Goal: Task Accomplishment & Management: Complete application form

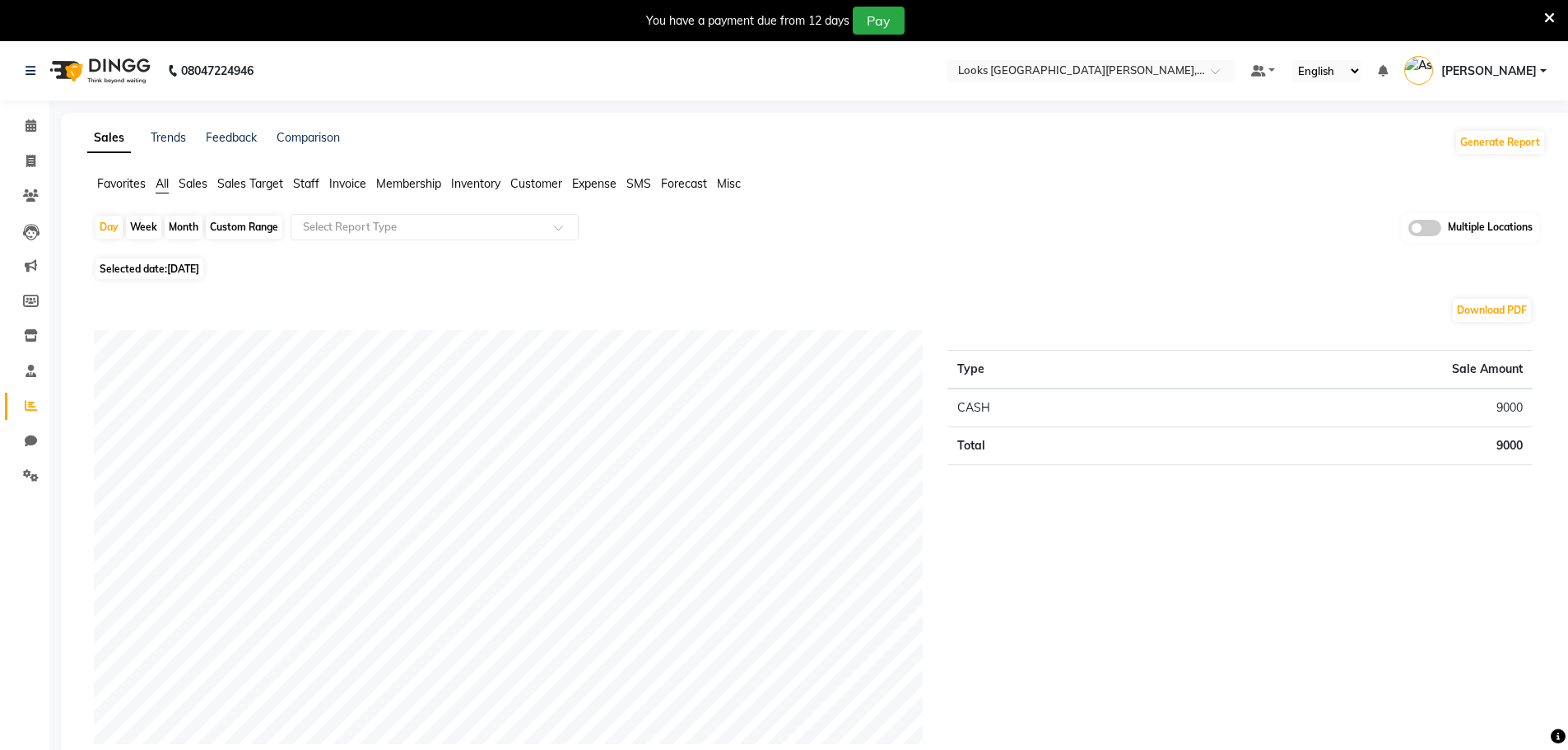
click at [1129, 76] on input "text" at bounding box center [1074, 72] width 239 height 16
type input "42"
click at [1090, 92] on span "Looks Golf Avenue, Gurgaon Sector-42" at bounding box center [1022, 96] width 134 height 13
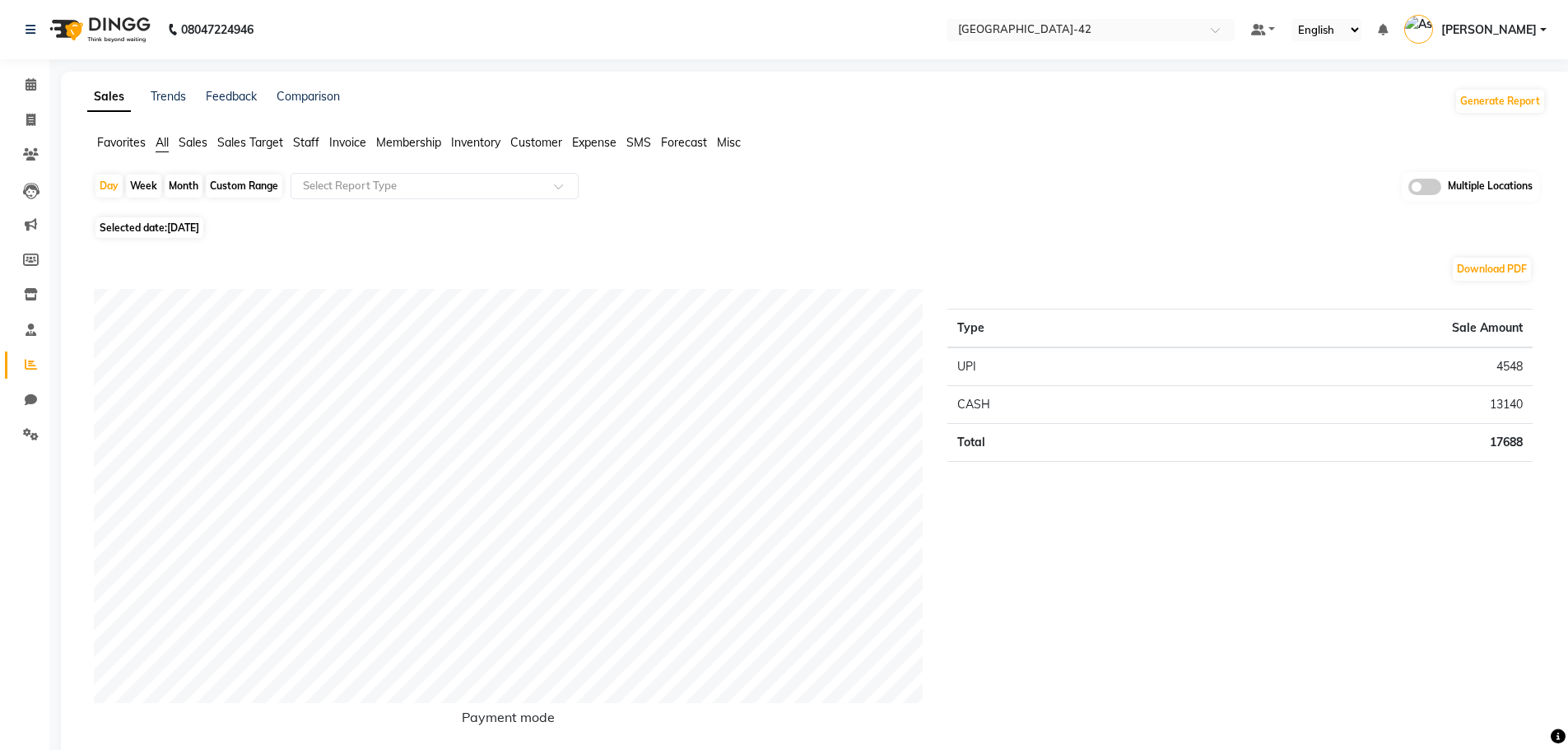
click at [951, 137] on ul "Favorites All Sales Sales Target Staff Invoice Membership Inventory Customer Ex…" at bounding box center [817, 142] width 1459 height 18
click at [40, 329] on span at bounding box center [31, 331] width 29 height 19
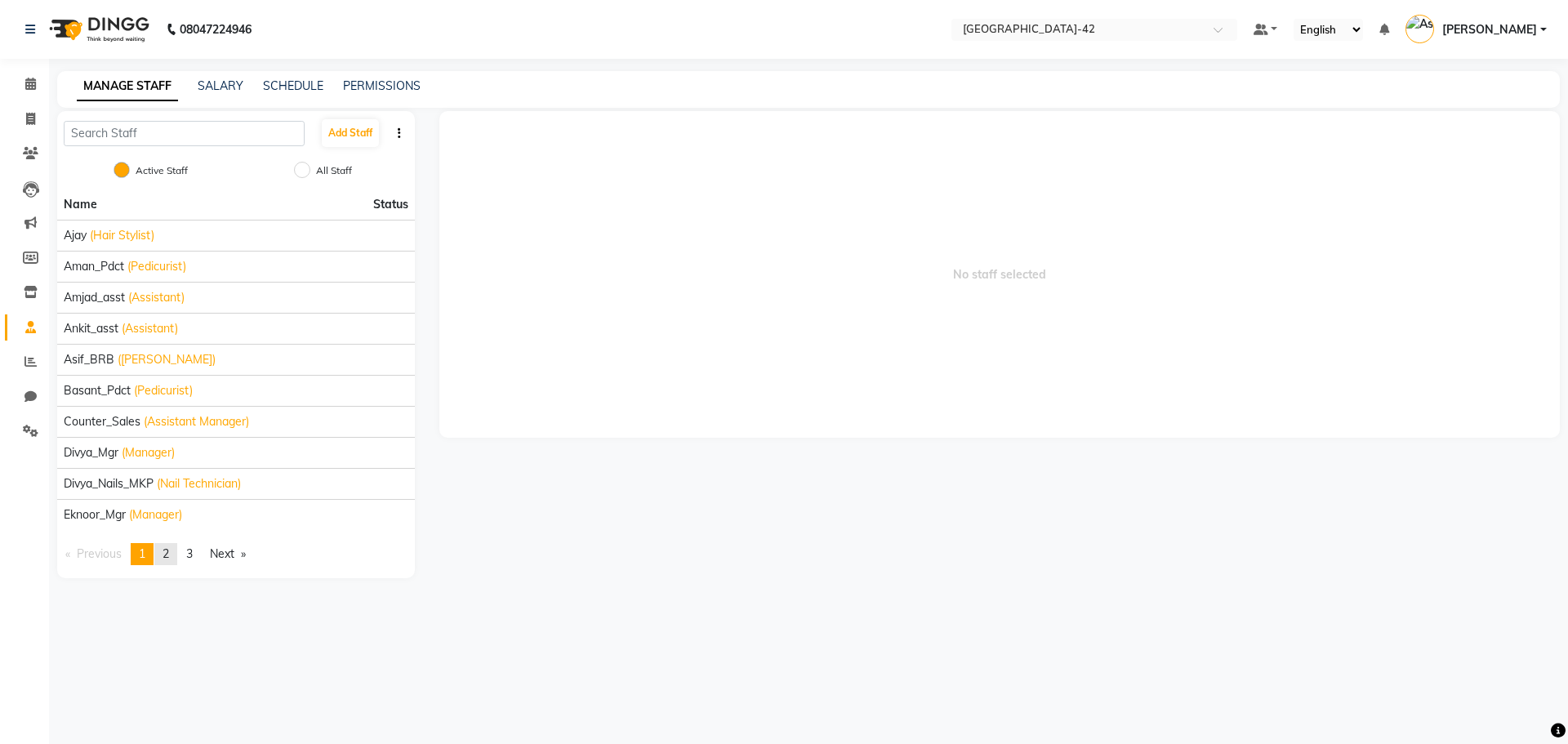
click at [169, 551] on span "2" at bounding box center [165, 553] width 7 height 14
click at [193, 558] on span "3" at bounding box center [189, 553] width 7 height 14
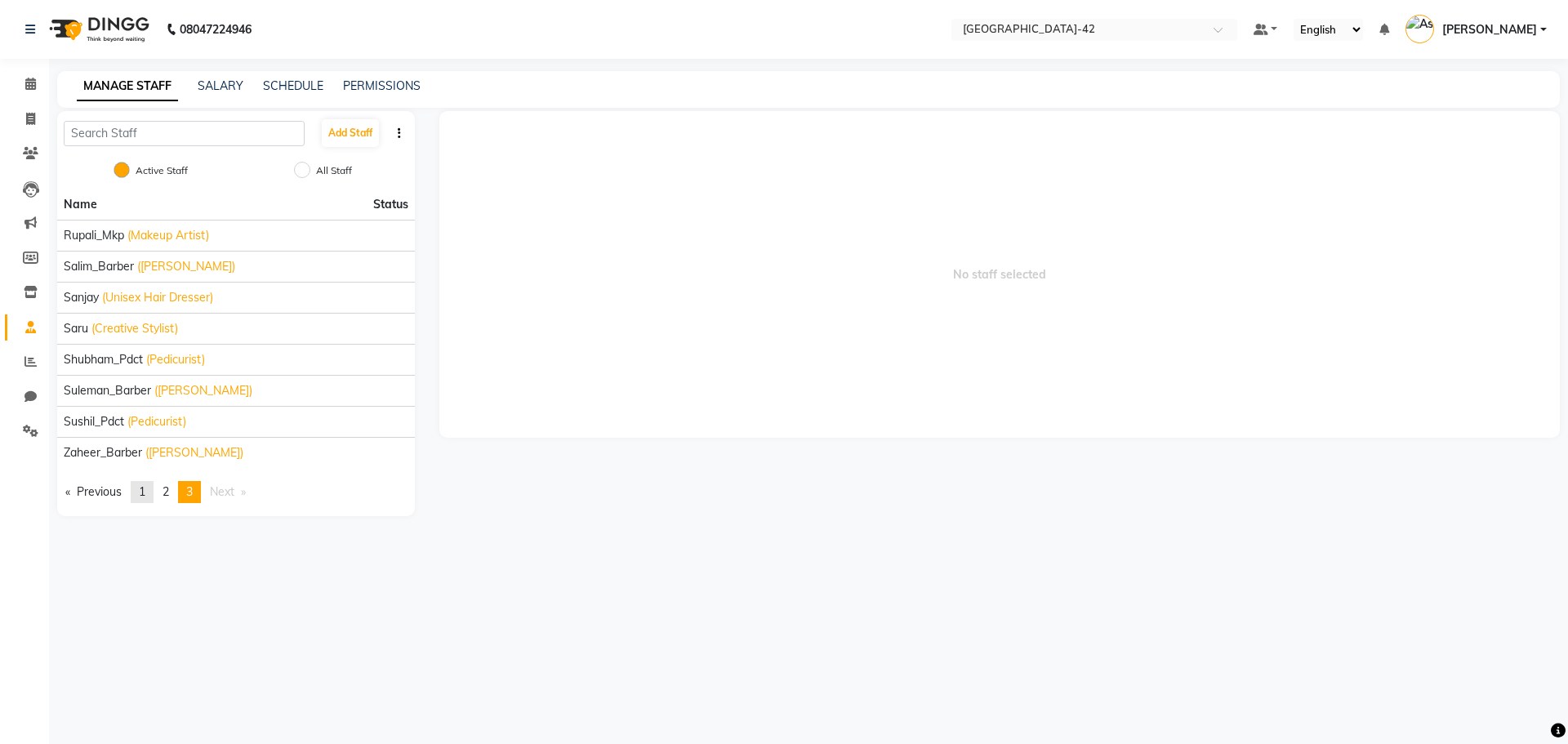
click at [138, 486] on link "page 1" at bounding box center [142, 492] width 23 height 22
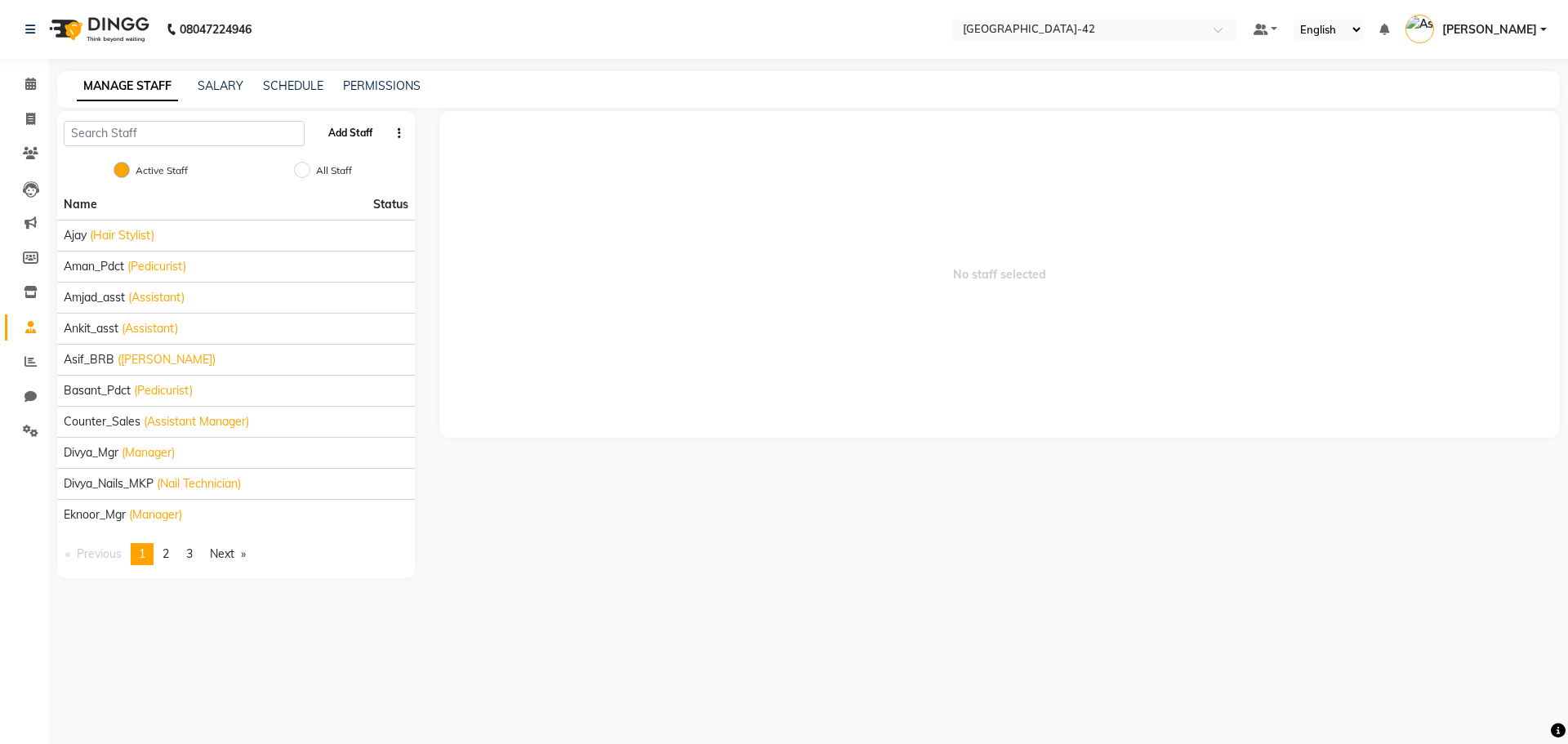
click at [337, 124] on button "Add Staff" at bounding box center [350, 133] width 57 height 28
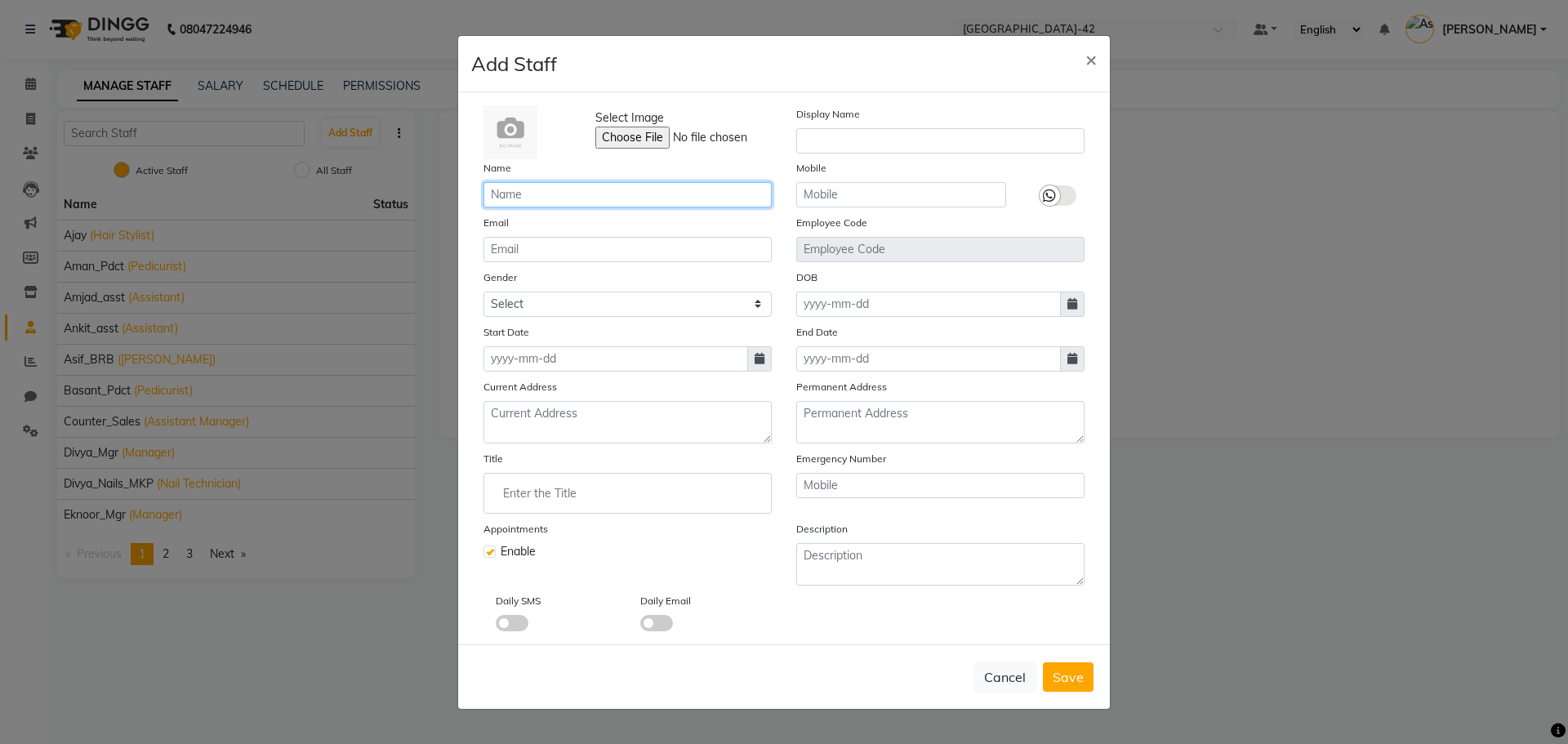
click at [635, 194] on input "text" at bounding box center [627, 195] width 288 height 26
type input "Bhupesh"
click at [590, 311] on select "Select Male Female Other Prefer Not To Say" at bounding box center [627, 304] width 288 height 26
select select "male"
click at [483, 291] on select "Select Male Female Other Prefer Not To Say" at bounding box center [627, 304] width 288 height 26
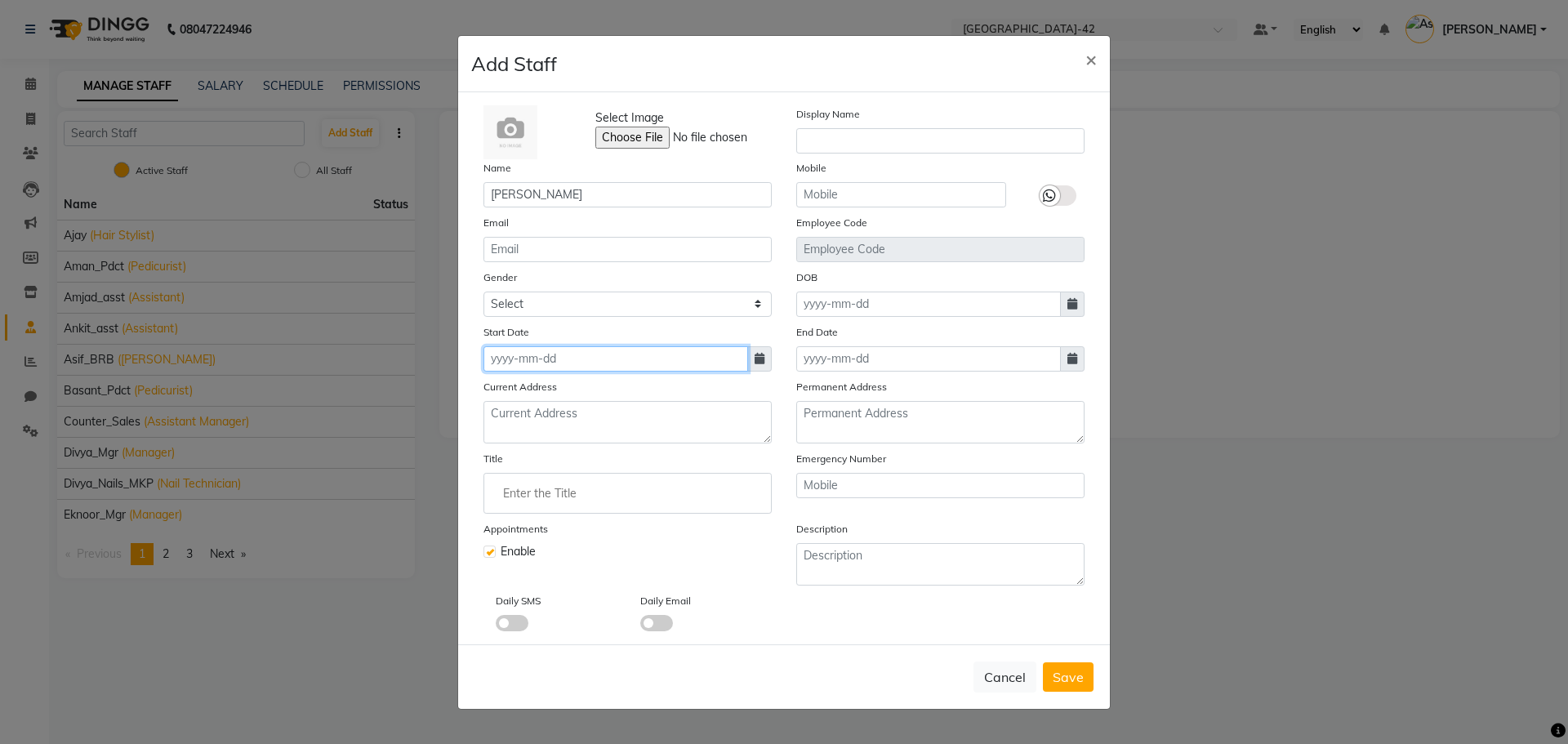
click at [589, 347] on input at bounding box center [615, 359] width 265 height 26
select select "9"
select select "2025"
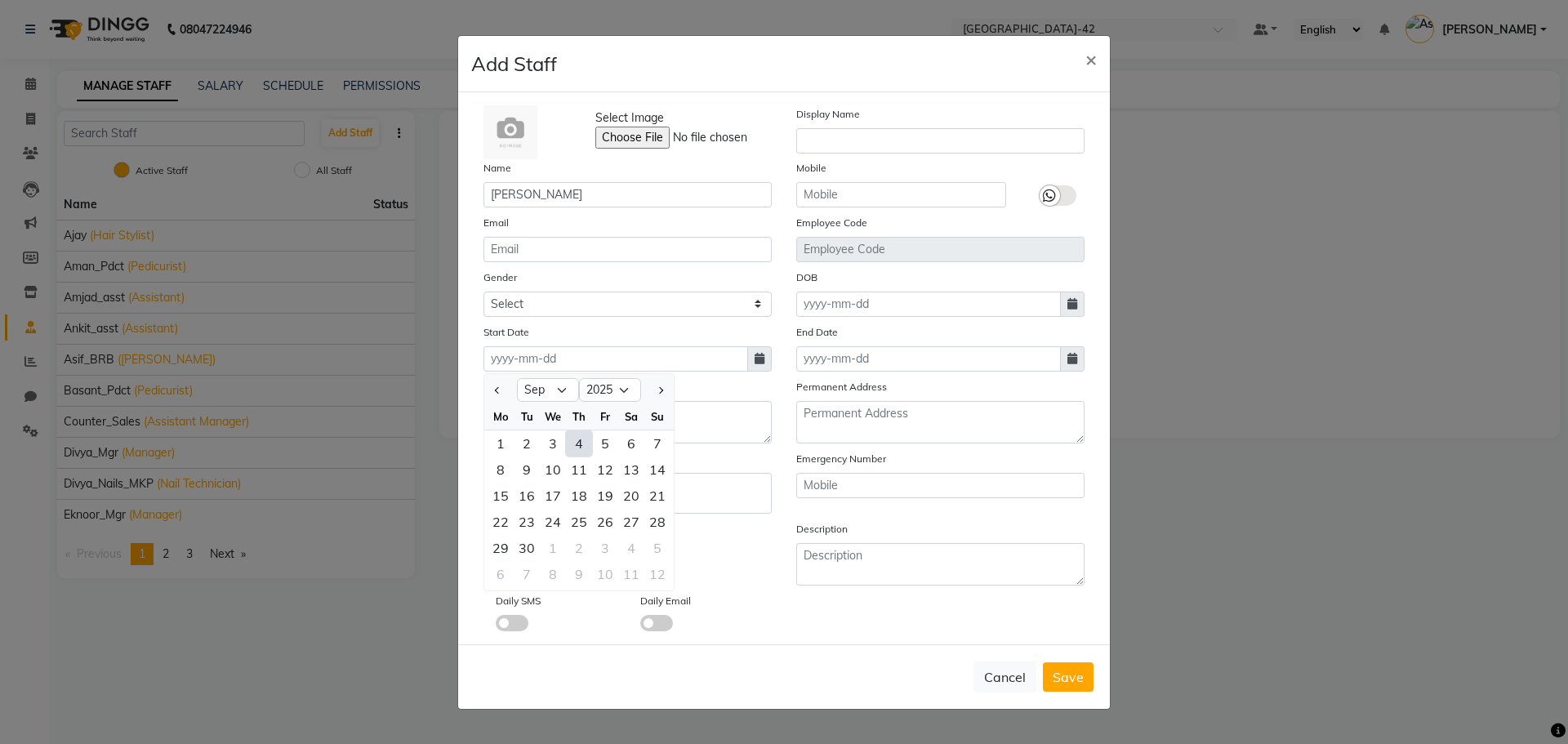
click at [581, 446] on div "4" at bounding box center [579, 443] width 26 height 26
type input "[DATE]"
click at [581, 489] on input "Enter the Title" at bounding box center [627, 493] width 274 height 32
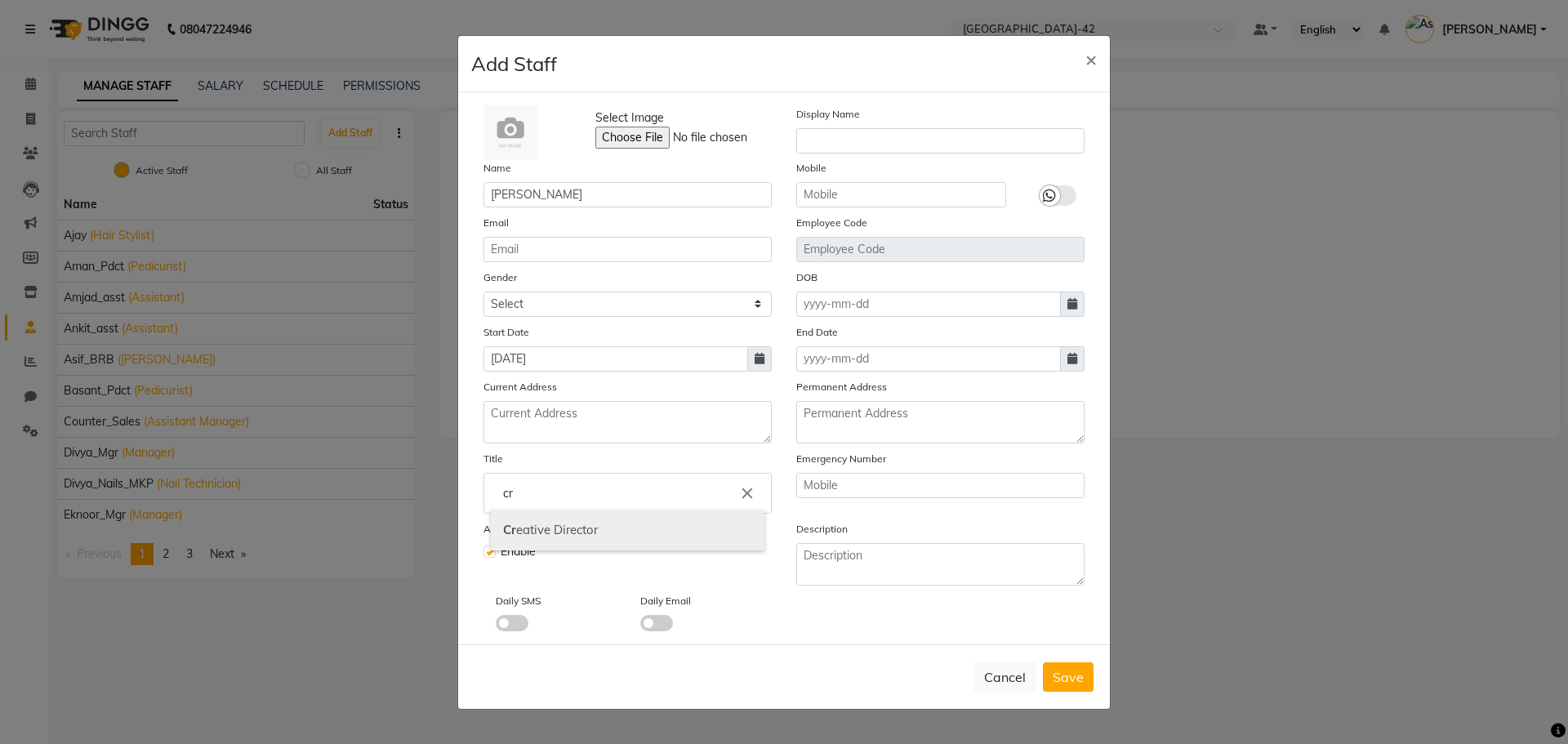
click at [581, 528] on link "Cr eative Director" at bounding box center [627, 531] width 274 height 42
type input "Creative Director"
drag, startPoint x: 554, startPoint y: 193, endPoint x: 448, endPoint y: 192, distance: 106.0
click at [448, 192] on ngb-modal-window "Add Staff × Select Image Display Name Name Bhupesh Mobile Email Employee Code G…" at bounding box center [784, 372] width 1568 height 744
click at [999, 138] on input "text" at bounding box center [941, 140] width 288 height 26
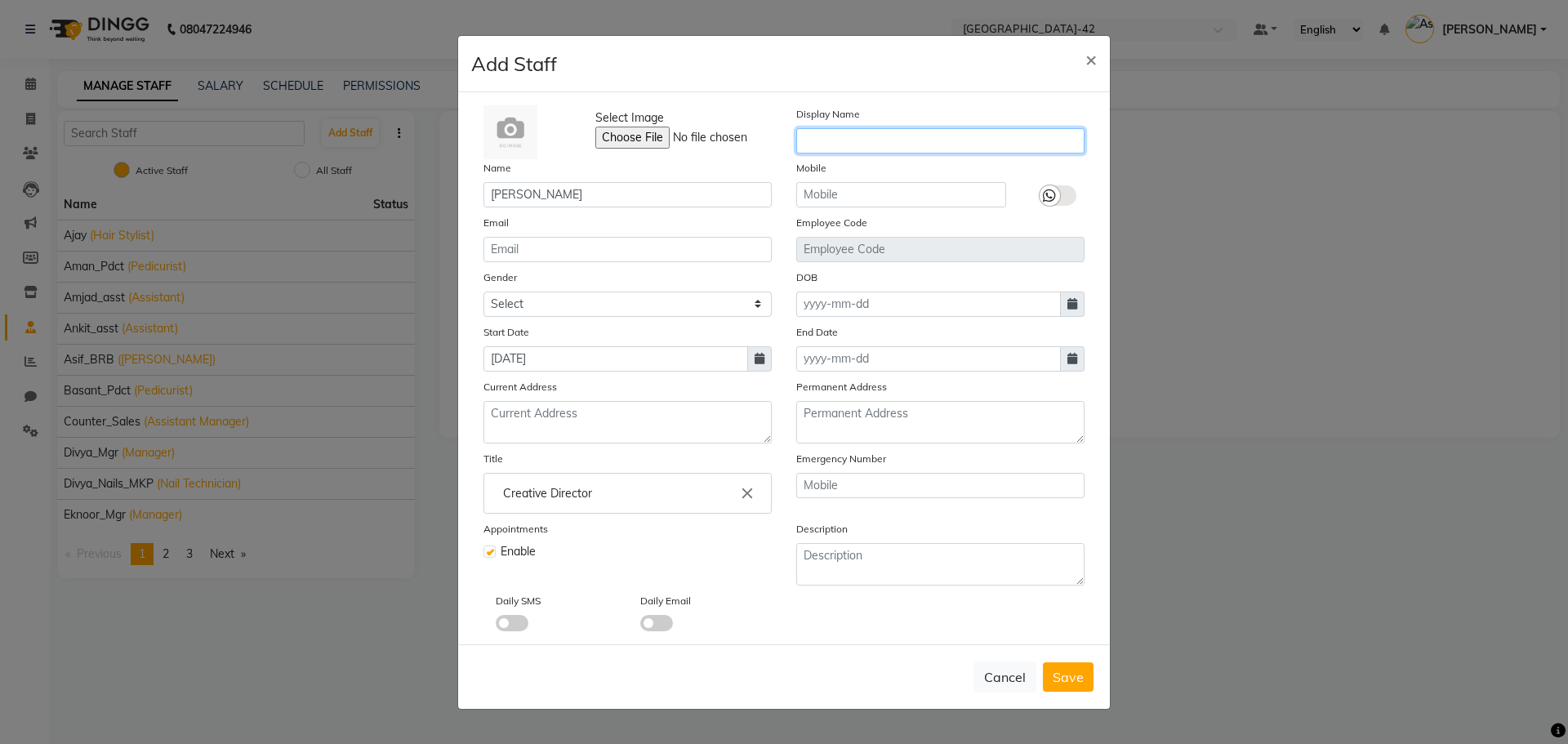
paste input "Bhupesh"
type input "Bhupesh"
click at [1070, 681] on span "Save" at bounding box center [1068, 676] width 32 height 16
select select
checkbox input "false"
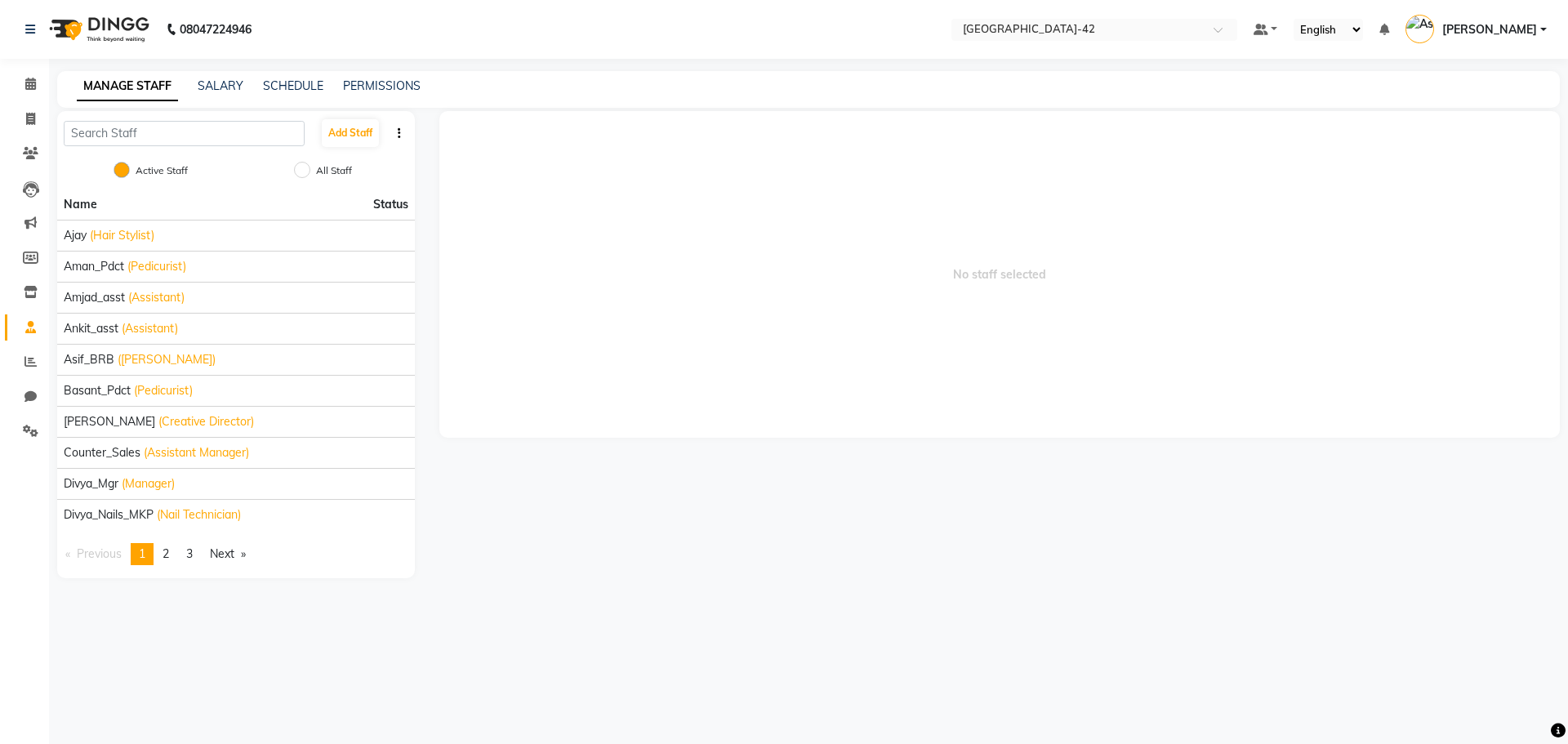
click at [639, 222] on span "No staff selected" at bounding box center [1000, 274] width 1121 height 327
click at [1026, 24] on input "text" at bounding box center [1078, 31] width 237 height 16
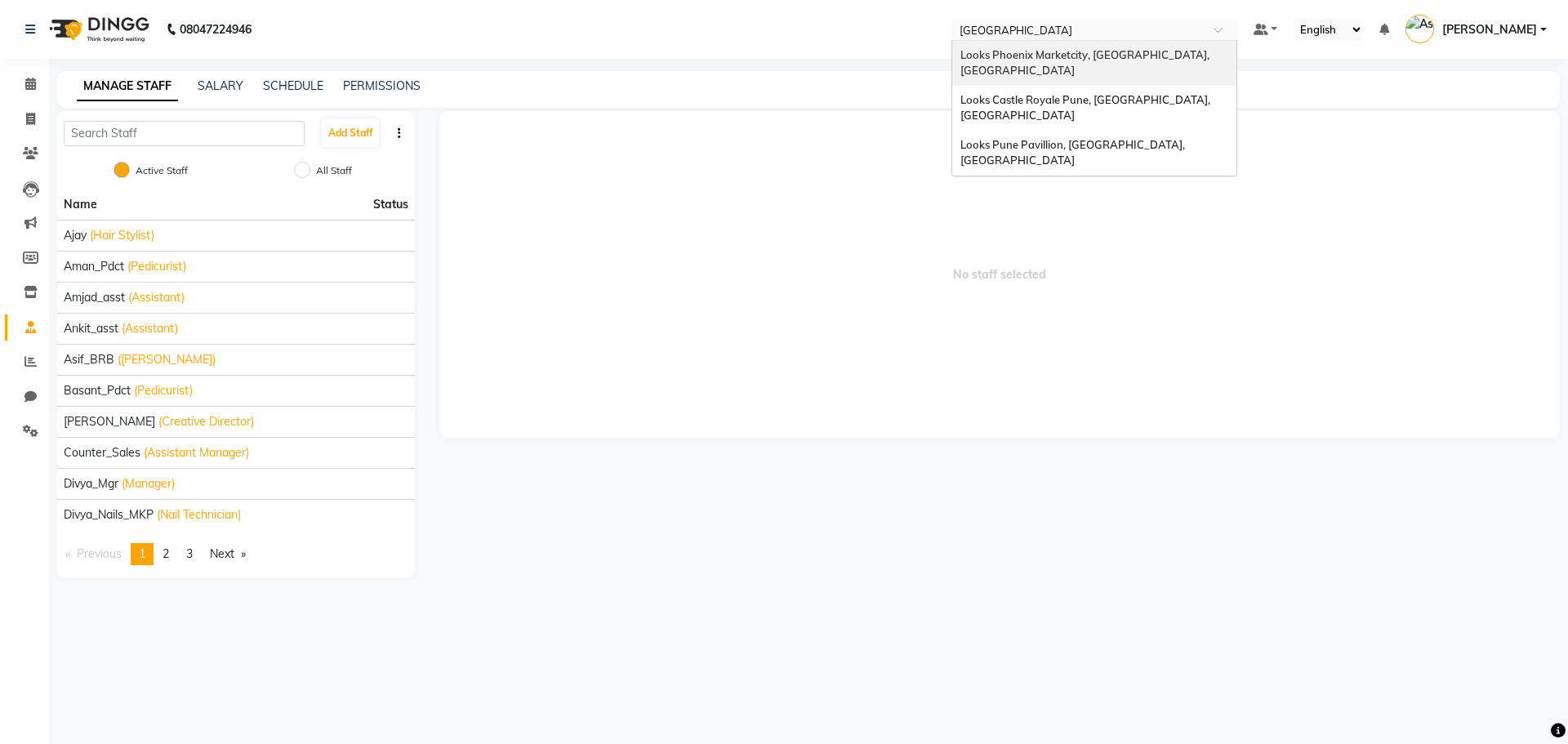
drag, startPoint x: 1045, startPoint y: 26, endPoint x: 870, endPoint y: 52, distance: 176.9
click at [870, 52] on nav "08047224946 Select Location × Looks Head Office, New Delhi, Delhi pune Looks Ph…" at bounding box center [784, 30] width 1568 height 59
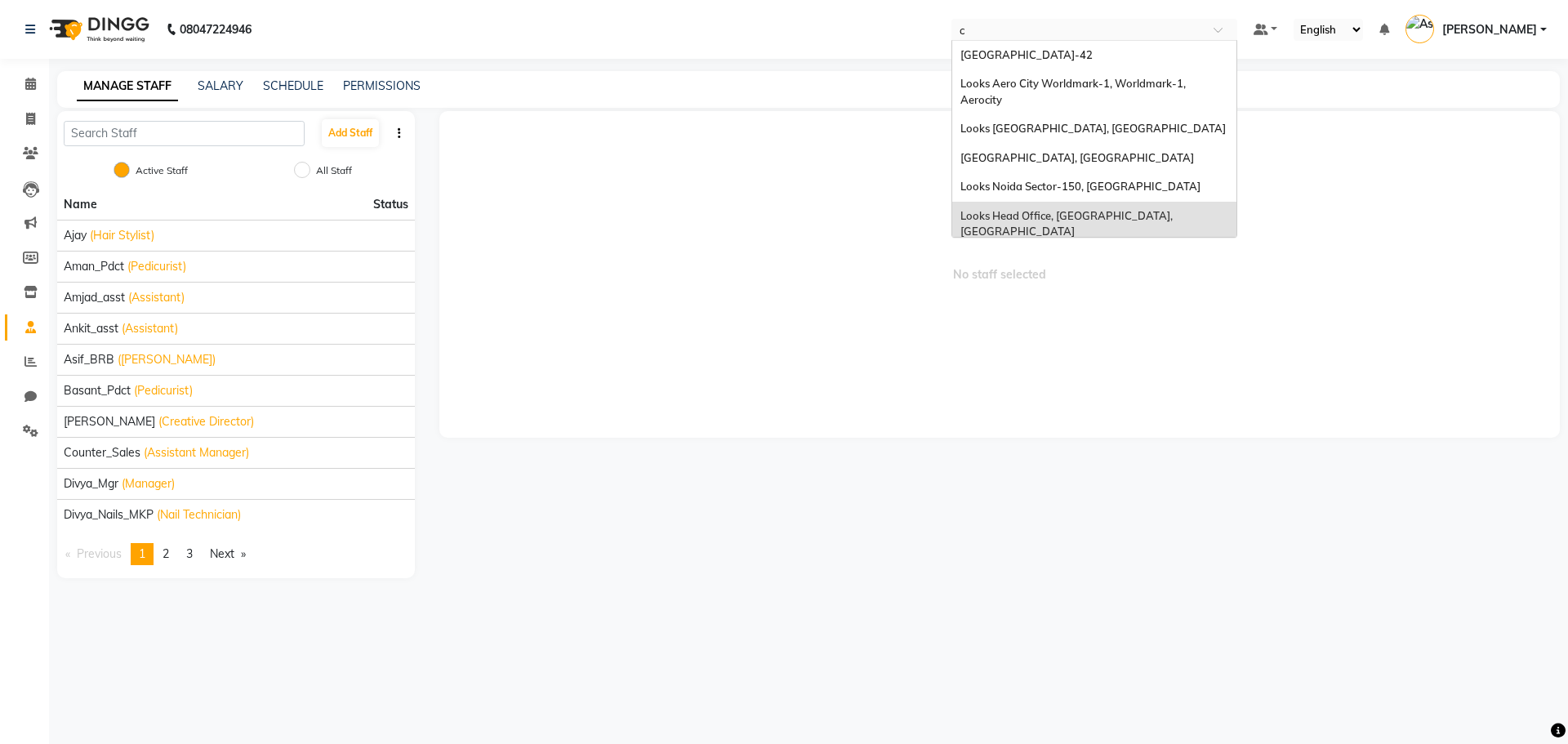
type input "c9"
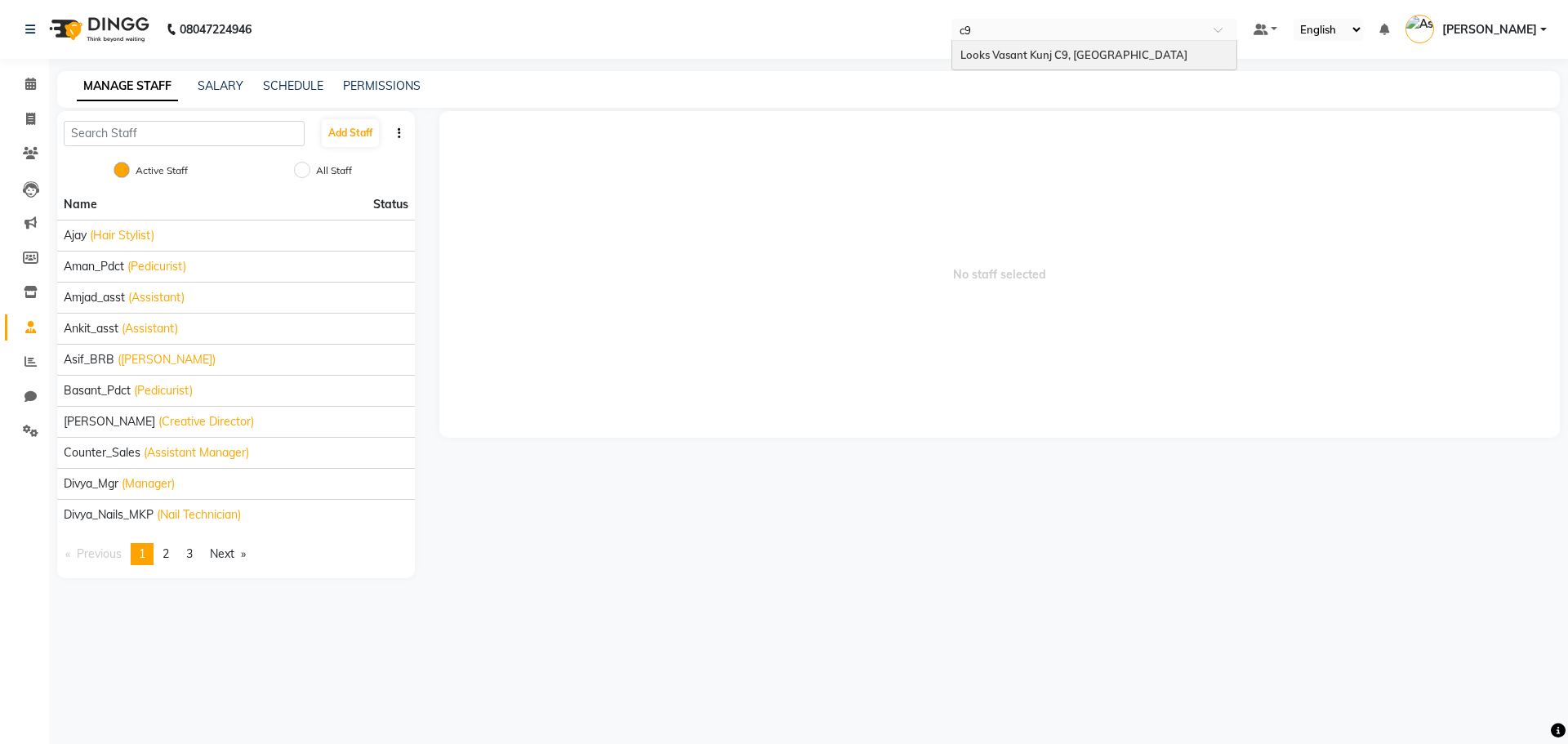
click at [1018, 55] on span "Looks Vasant Kunj C9, [GEOGRAPHIC_DATA]" at bounding box center [1074, 54] width 227 height 13
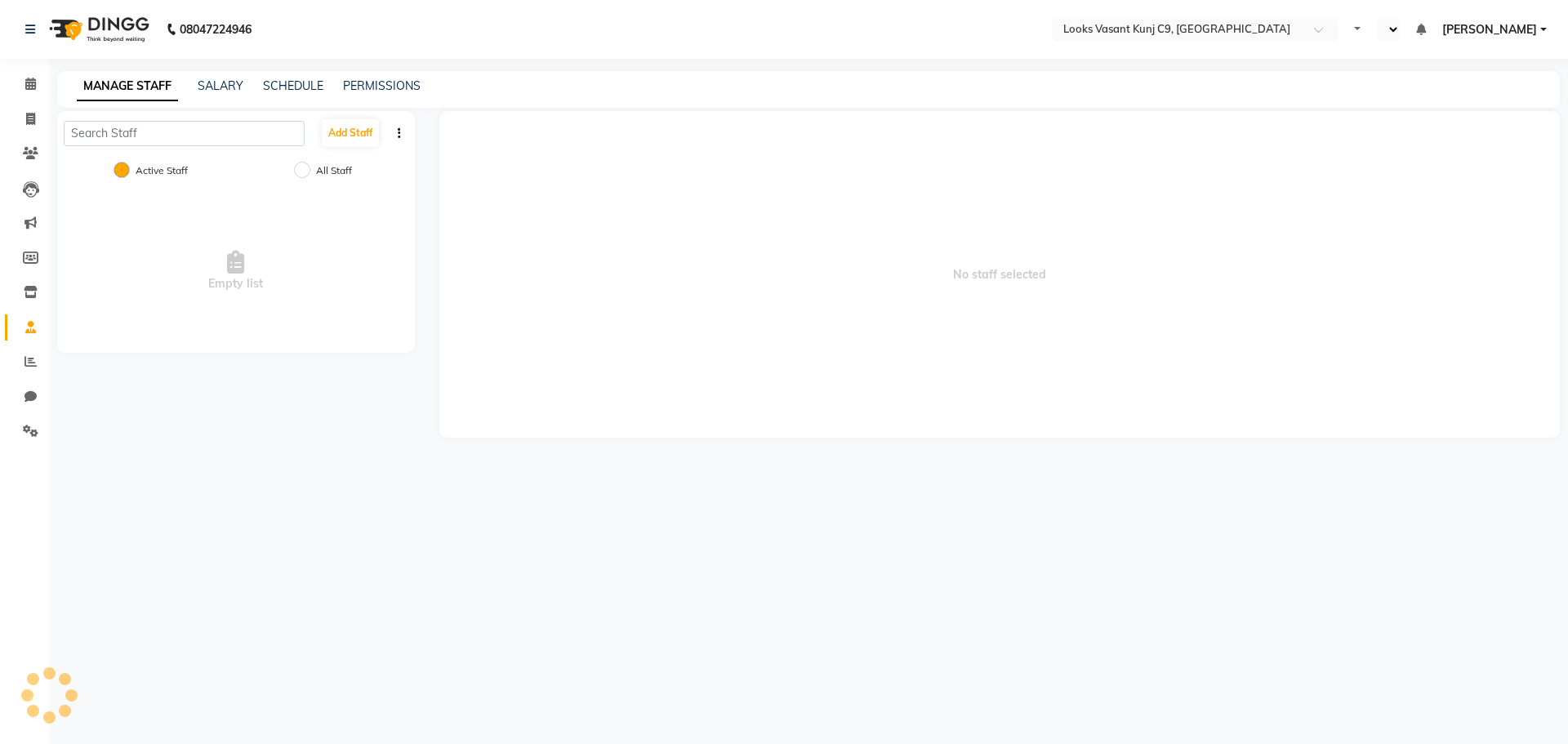
select select "en"
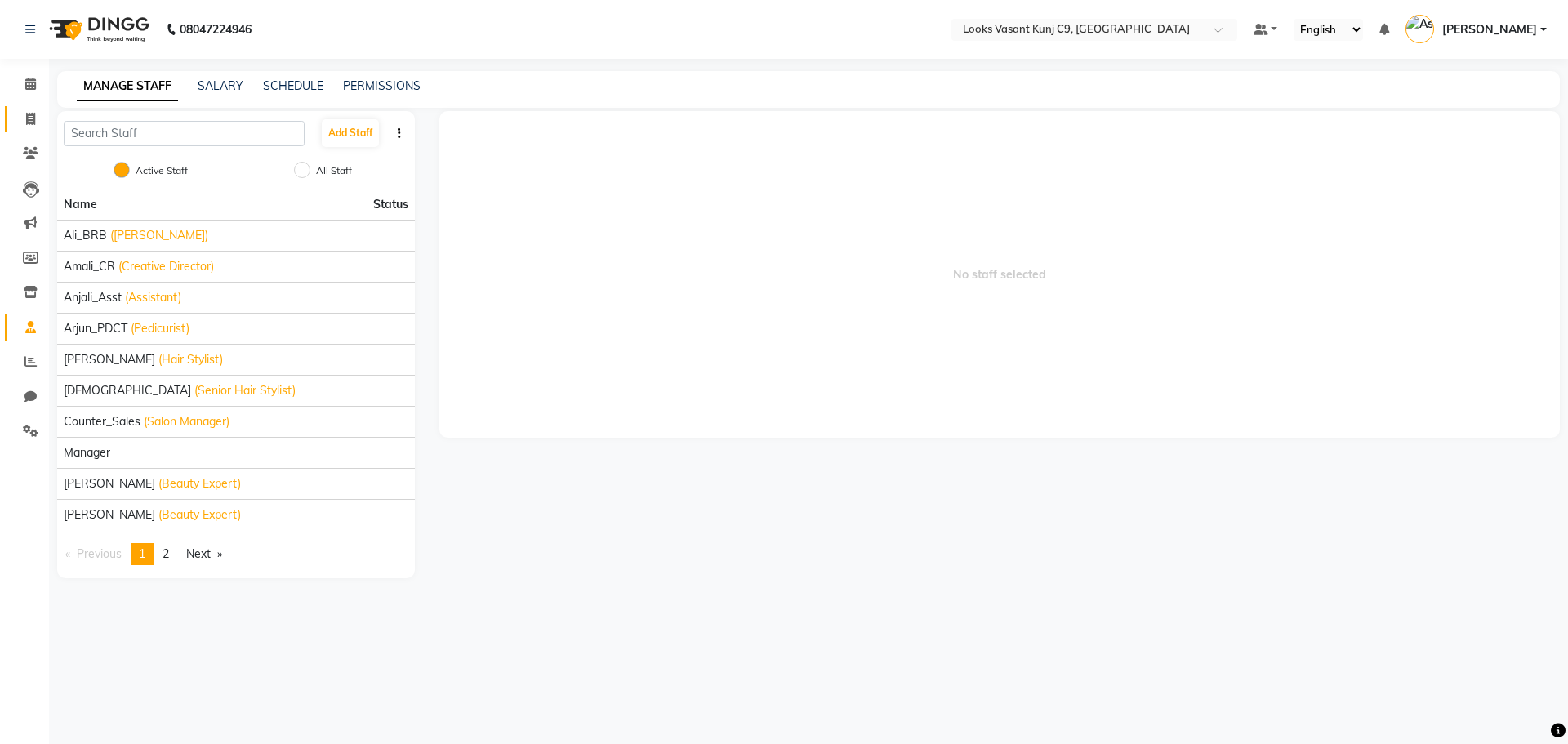
click at [11, 110] on link "Invoice" at bounding box center [24, 119] width 39 height 27
select select "service"
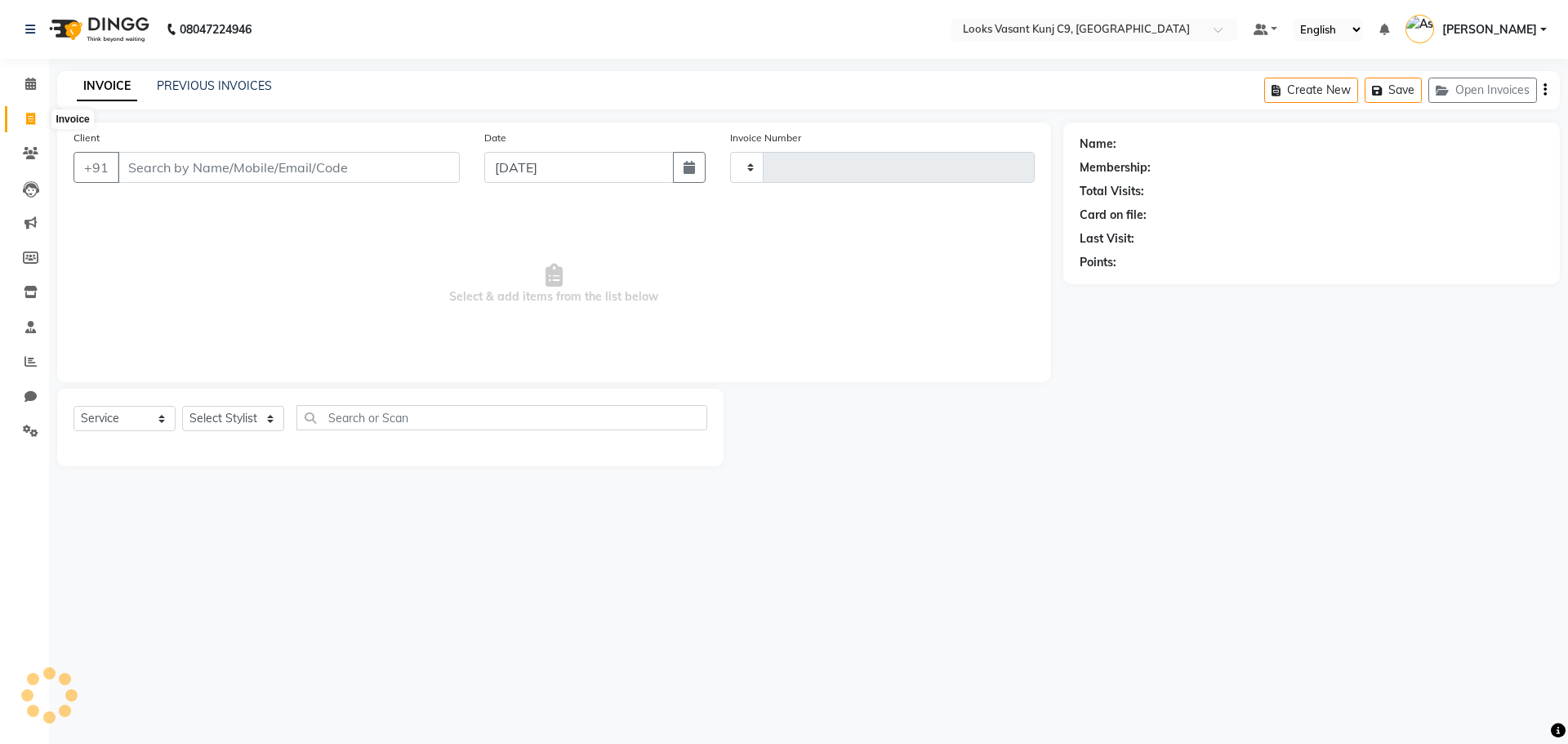
click at [26, 123] on icon at bounding box center [30, 118] width 9 height 12
select select "service"
click at [185, 76] on div "INVOICE PREVIOUS INVOICES Create New Save Open Invoices" at bounding box center [809, 90] width 1503 height 38
type input "0390"
select select "8747"
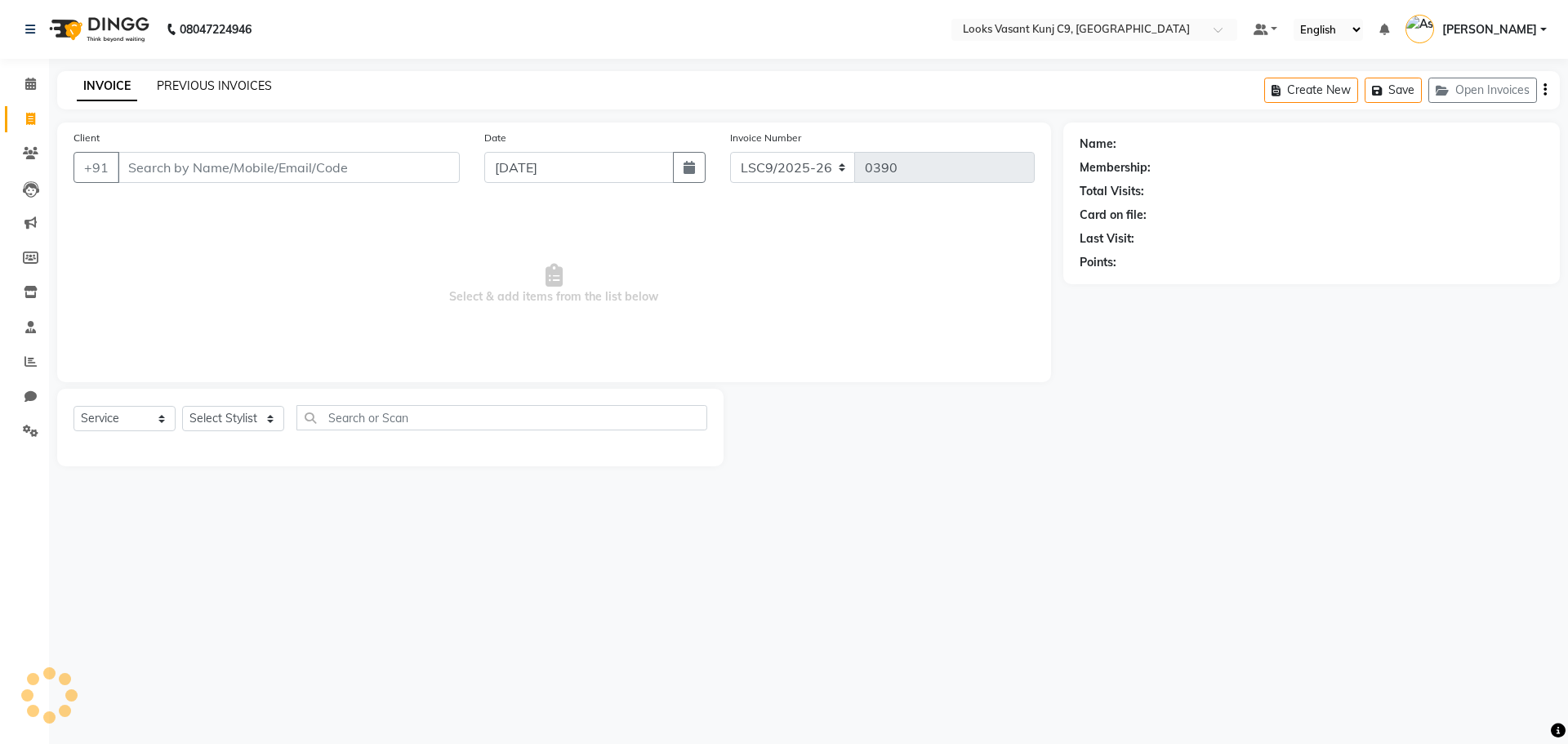
click at [212, 90] on link "PREVIOUS INVOICES" at bounding box center [214, 85] width 116 height 14
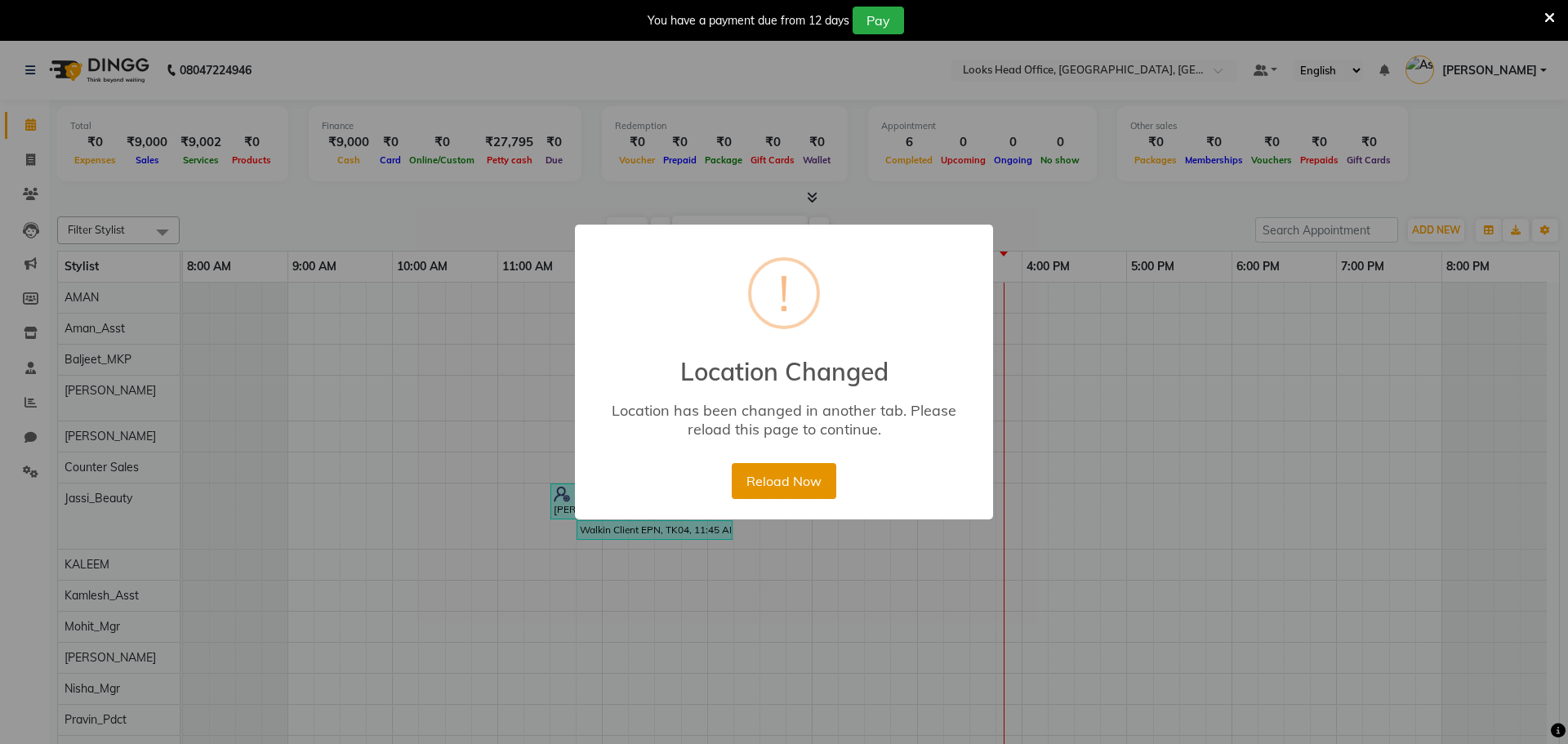
click at [759, 475] on button "Reload Now" at bounding box center [783, 481] width 104 height 36
